Goal: Task Accomplishment & Management: Complete application form

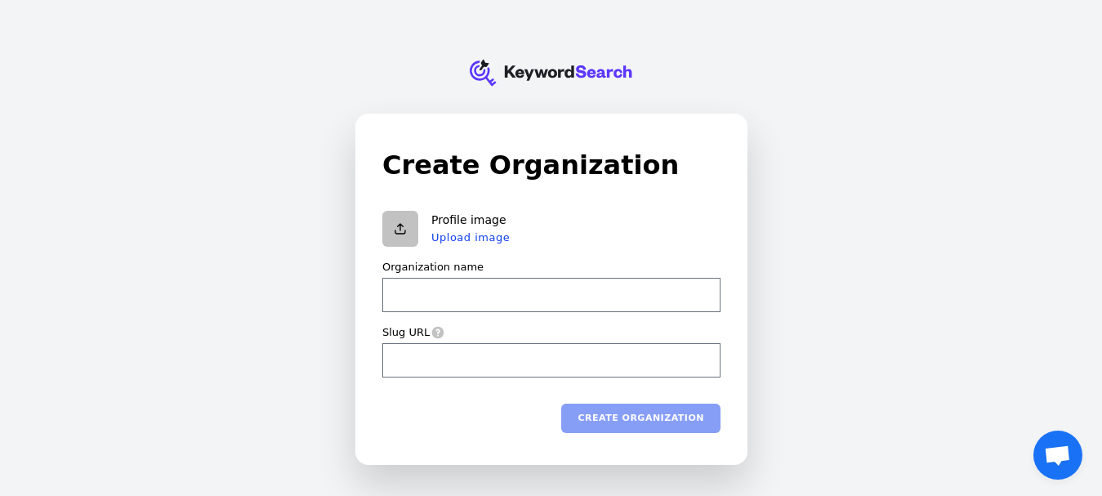
click at [221, 185] on div "KeywordSearch Create Organization Profile image Upload image Organization name …" at bounding box center [551, 248] width 1102 height 496
